Goal: Task Accomplishment & Management: Use online tool/utility

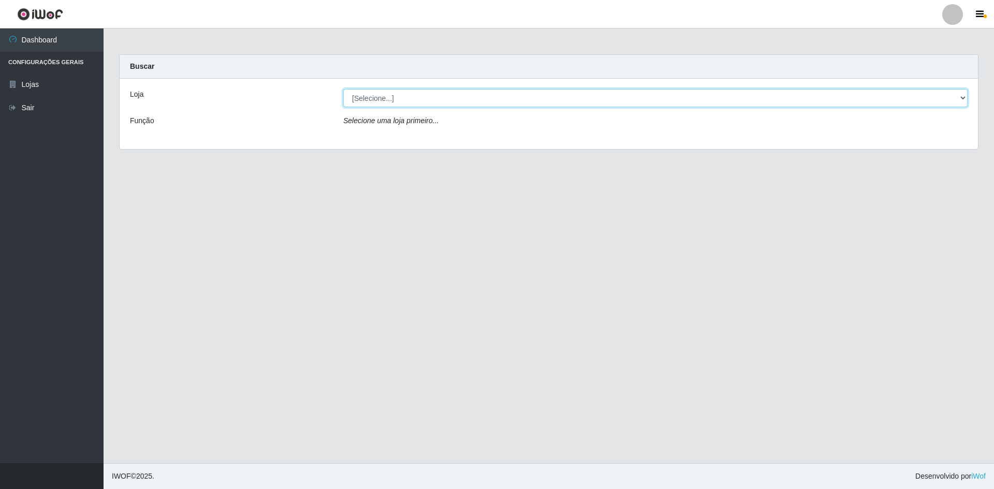
click at [375, 94] on select "[Selecione...] Hiper Queiroz - [GEOGRAPHIC_DATA] [GEOGRAPHIC_DATA] [GEOGRAPHIC_…" at bounding box center [655, 98] width 624 height 18
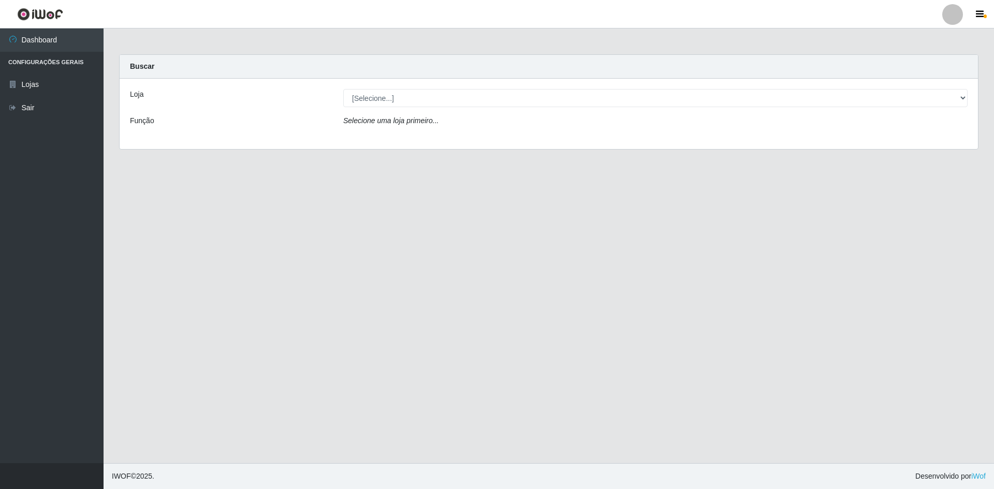
click at [378, 154] on div "Carregando... Buscar Loja [Selecione...] Hiper Queiroz - [GEOGRAPHIC_DATA] Quei…" at bounding box center [548, 108] width 875 height 108
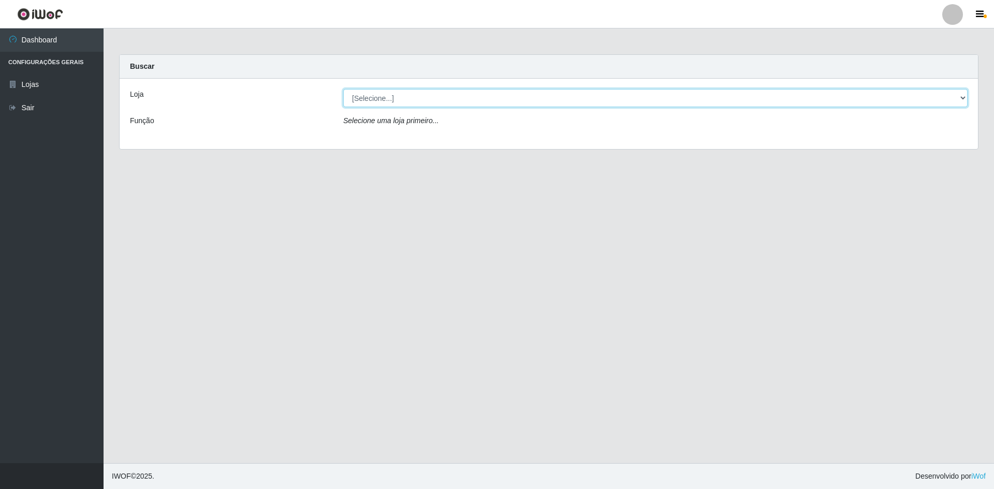
drag, startPoint x: 381, startPoint y: 94, endPoint x: 381, endPoint y: 101, distance: 6.7
click at [381, 96] on select "[Selecione...] Hiper Queiroz - [GEOGRAPHIC_DATA] [GEOGRAPHIC_DATA] [GEOGRAPHIC_…" at bounding box center [655, 98] width 624 height 18
select select "517"
click at [343, 89] on select "[Selecione...] Hiper Queiroz - [GEOGRAPHIC_DATA] [GEOGRAPHIC_DATA] [GEOGRAPHIC_…" at bounding box center [655, 98] width 624 height 18
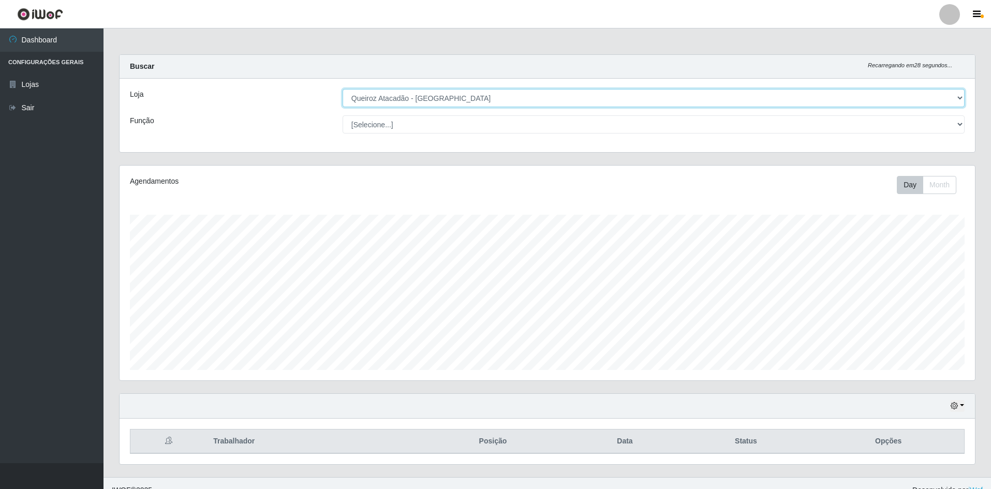
scroll to position [215, 856]
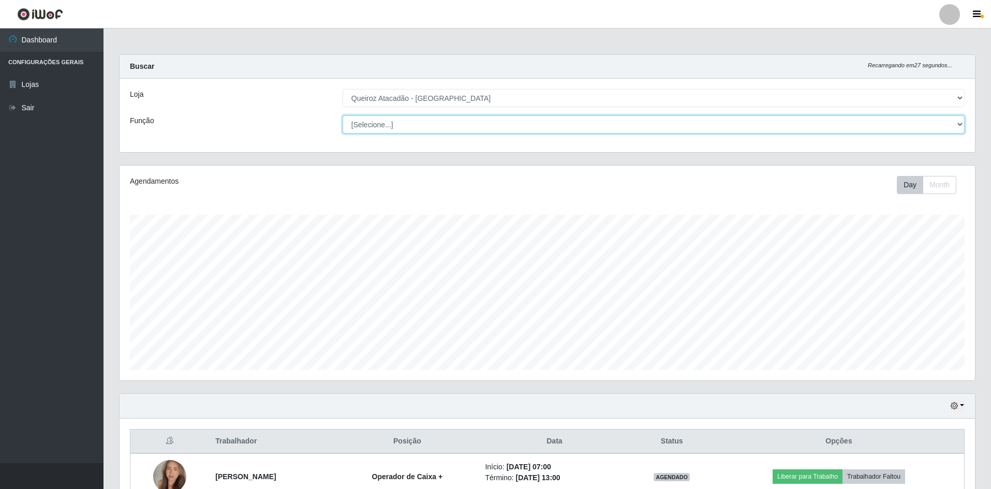
drag, startPoint x: 384, startPoint y: 122, endPoint x: 381, endPoint y: 133, distance: 11.3
click at [381, 133] on select "[Selecione...] ASG ASG + ASG ++ Embalador Embalador + Embalador ++ Operador de …" at bounding box center [654, 124] width 622 height 18
click at [343, 115] on select "[Selecione...] ASG ASG + ASG ++ Embalador Embalador + Embalador ++ Operador de …" at bounding box center [654, 124] width 622 height 18
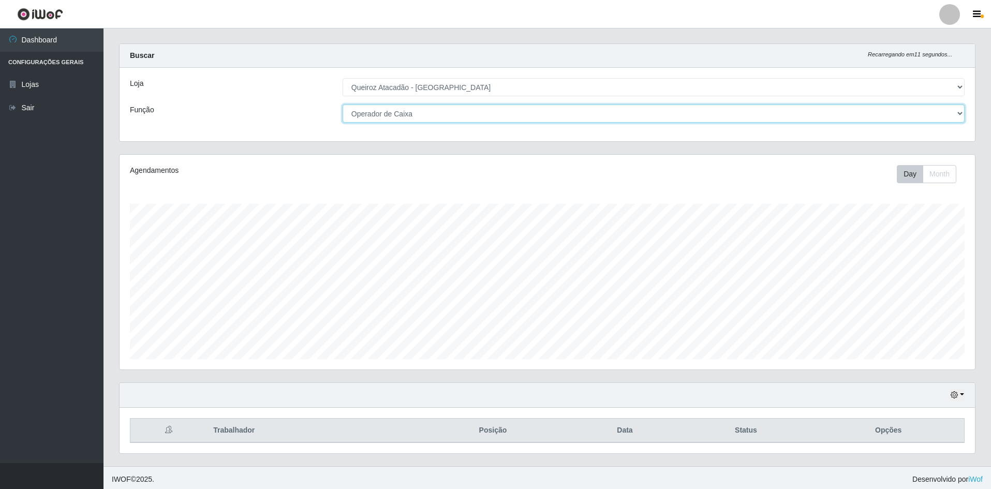
scroll to position [14, 0]
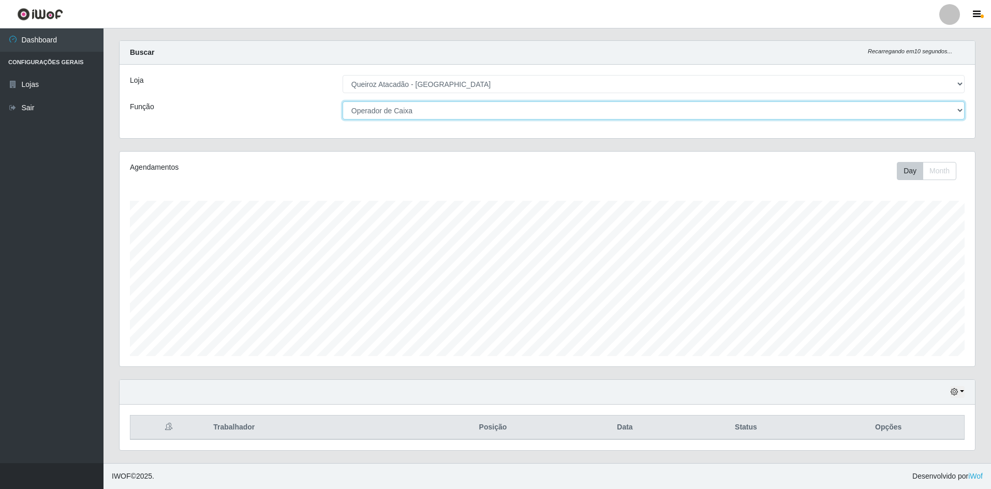
drag, startPoint x: 426, startPoint y: 109, endPoint x: 423, endPoint y: 119, distance: 10.7
click at [423, 116] on select "[Selecione...] ASG ASG + ASG ++ Embalador Embalador + Embalador ++ Operador de …" at bounding box center [654, 110] width 622 height 18
select select "72"
click at [343, 101] on select "[Selecione...] ASG ASG + ASG ++ Embalador Embalador + Embalador ++ Operador de …" at bounding box center [654, 110] width 622 height 18
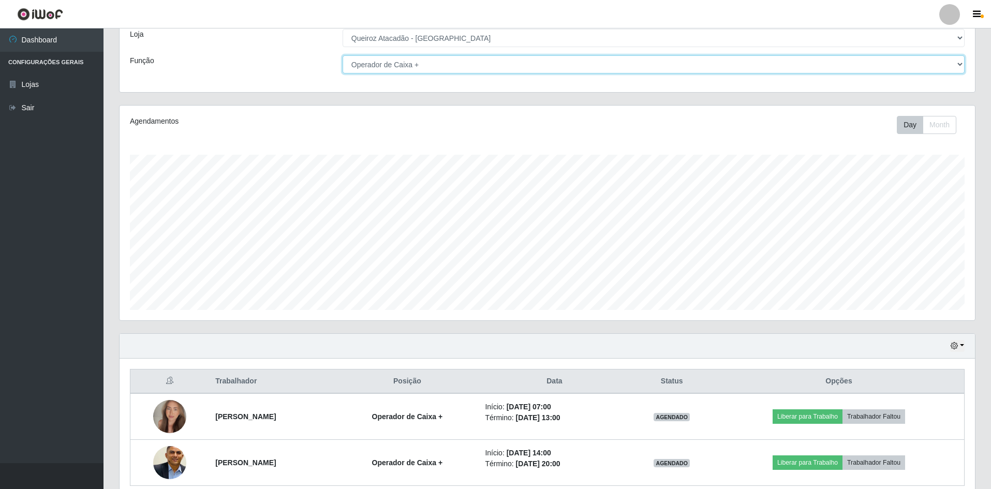
scroll to position [106, 0]
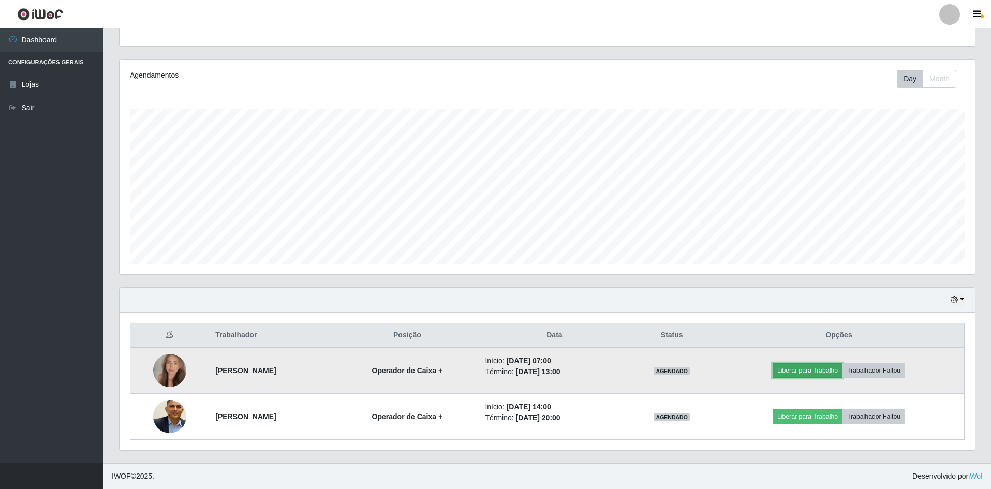
click at [797, 370] on button "Liberar para Trabalho" at bounding box center [808, 370] width 70 height 14
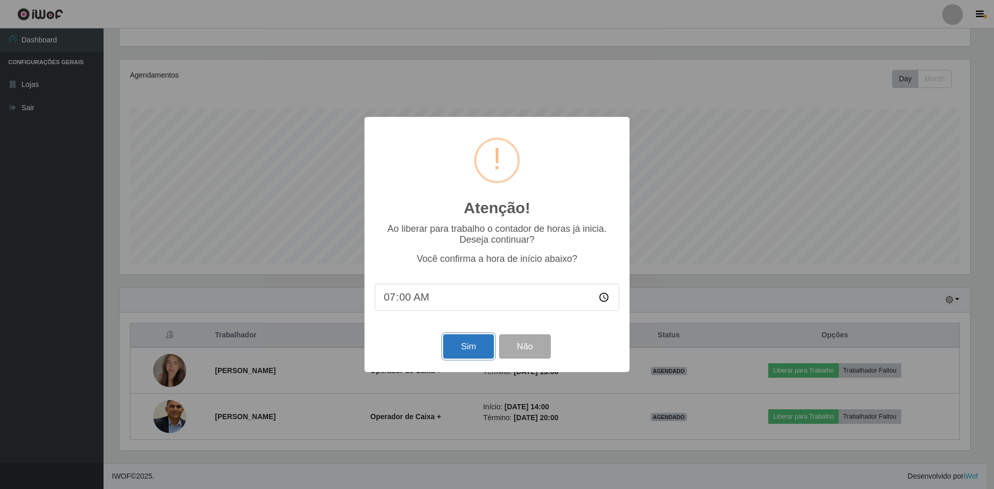
click at [487, 356] on button "Sim" at bounding box center [468, 346] width 50 height 24
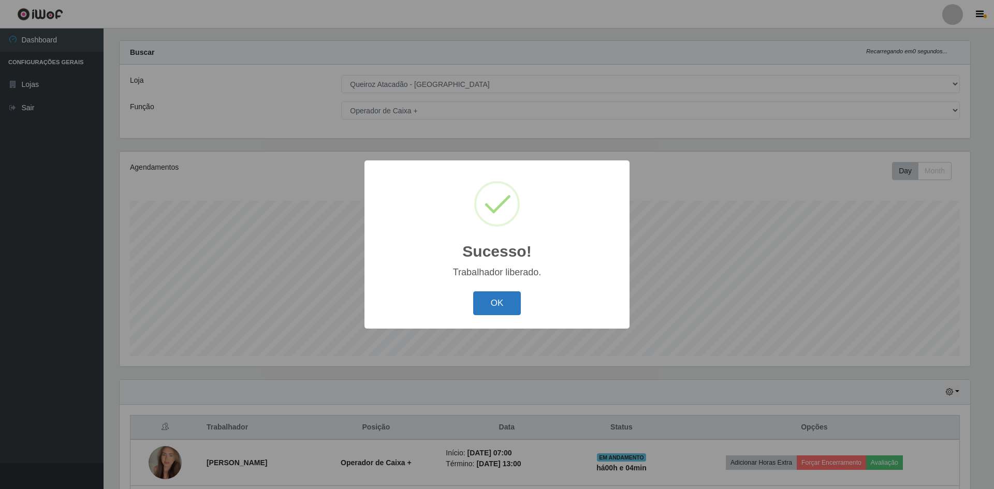
click at [484, 315] on button "OK" at bounding box center [497, 303] width 48 height 24
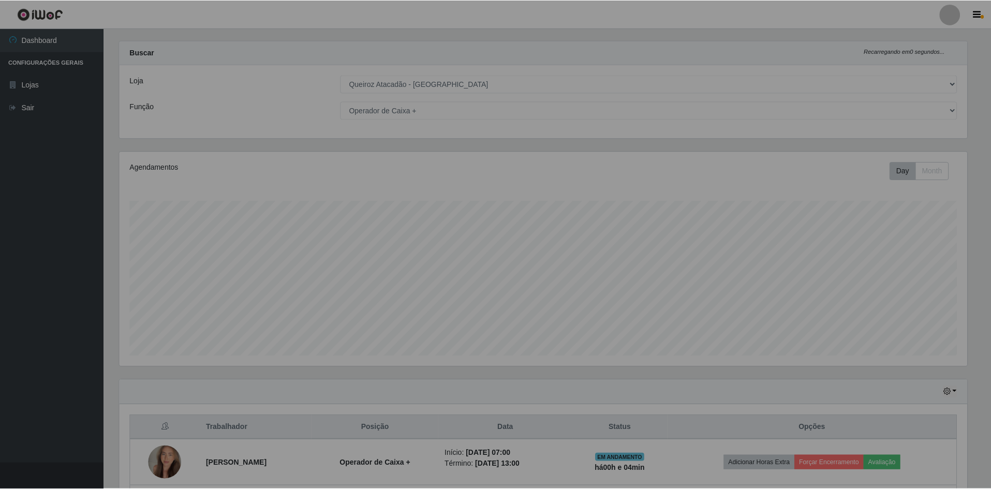
scroll to position [215, 856]
